Goal: Find specific page/section: Find specific page/section

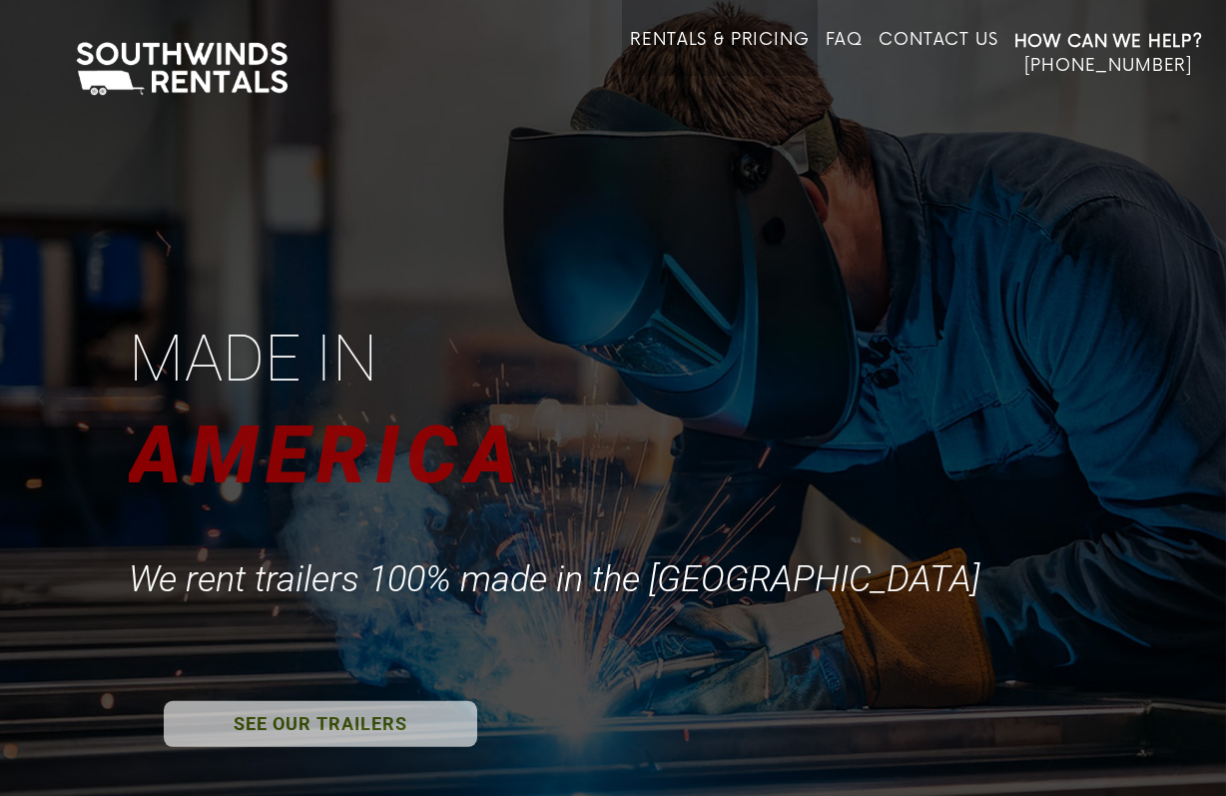
click at [630, 47] on link "Rentals & Pricing" at bounding box center [719, 53] width 179 height 46
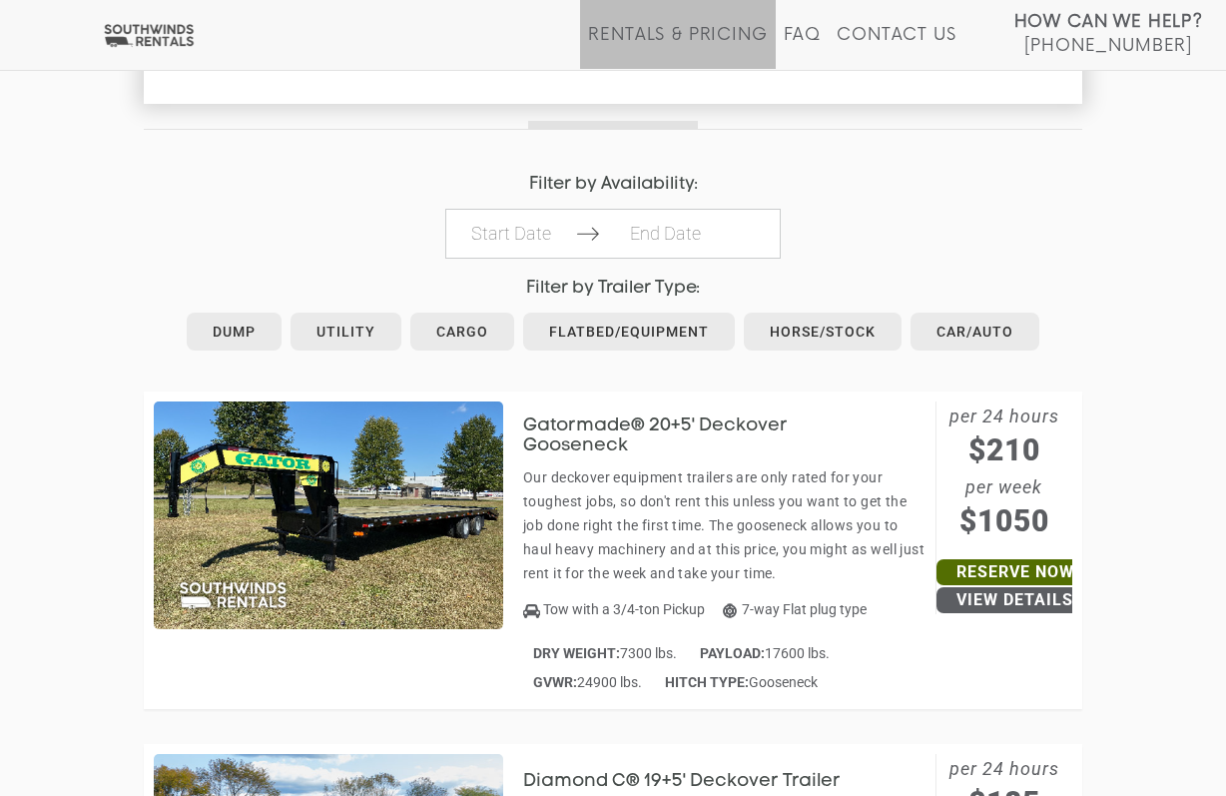
scroll to position [1020, 0]
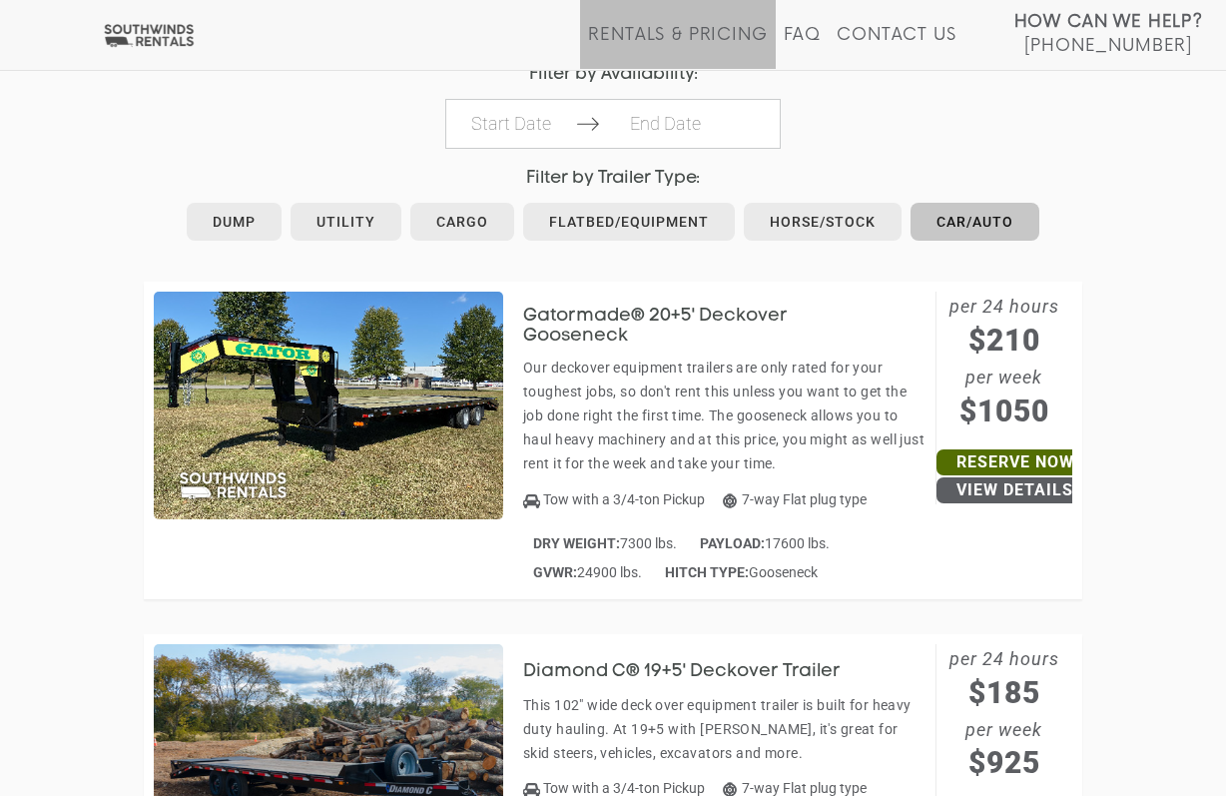
click at [938, 207] on link "Car/Auto" at bounding box center [974, 222] width 129 height 38
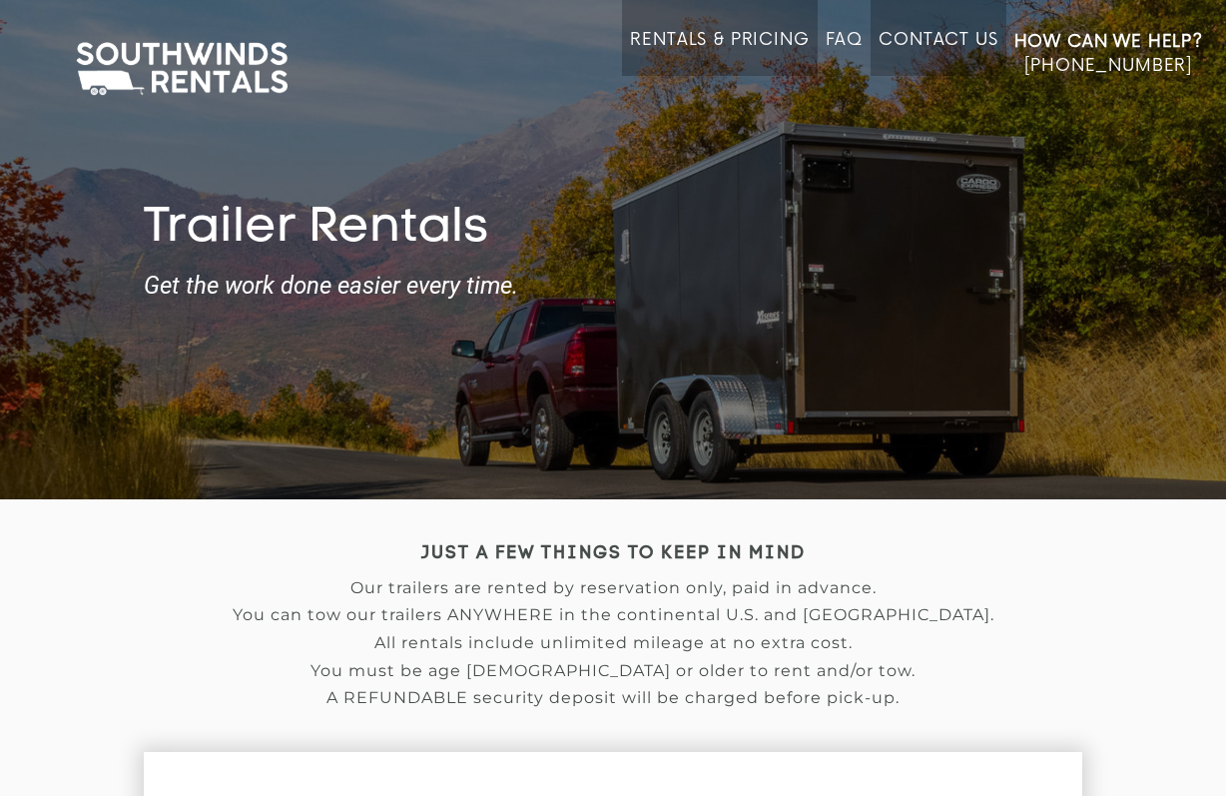
click at [878, 52] on link "Contact Us" at bounding box center [937, 53] width 119 height 46
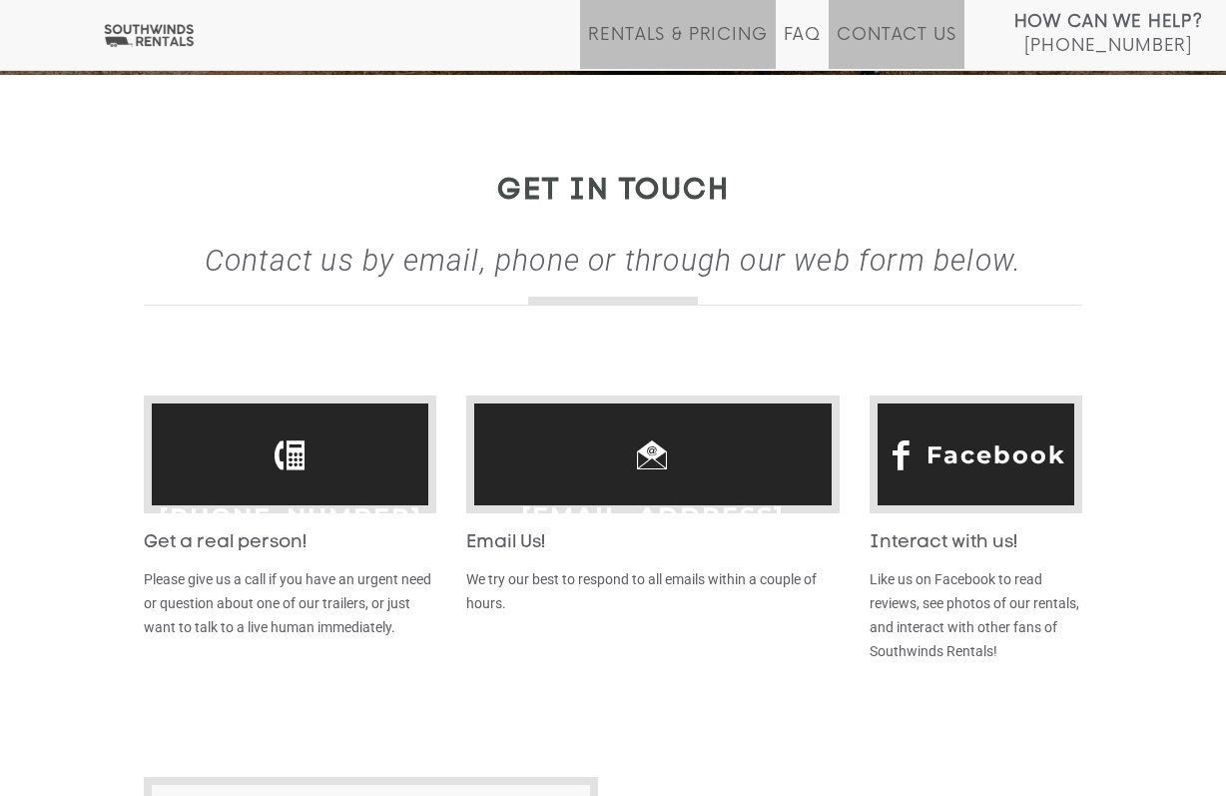
scroll to position [306, 0]
